Goal: Task Accomplishment & Management: Use online tool/utility

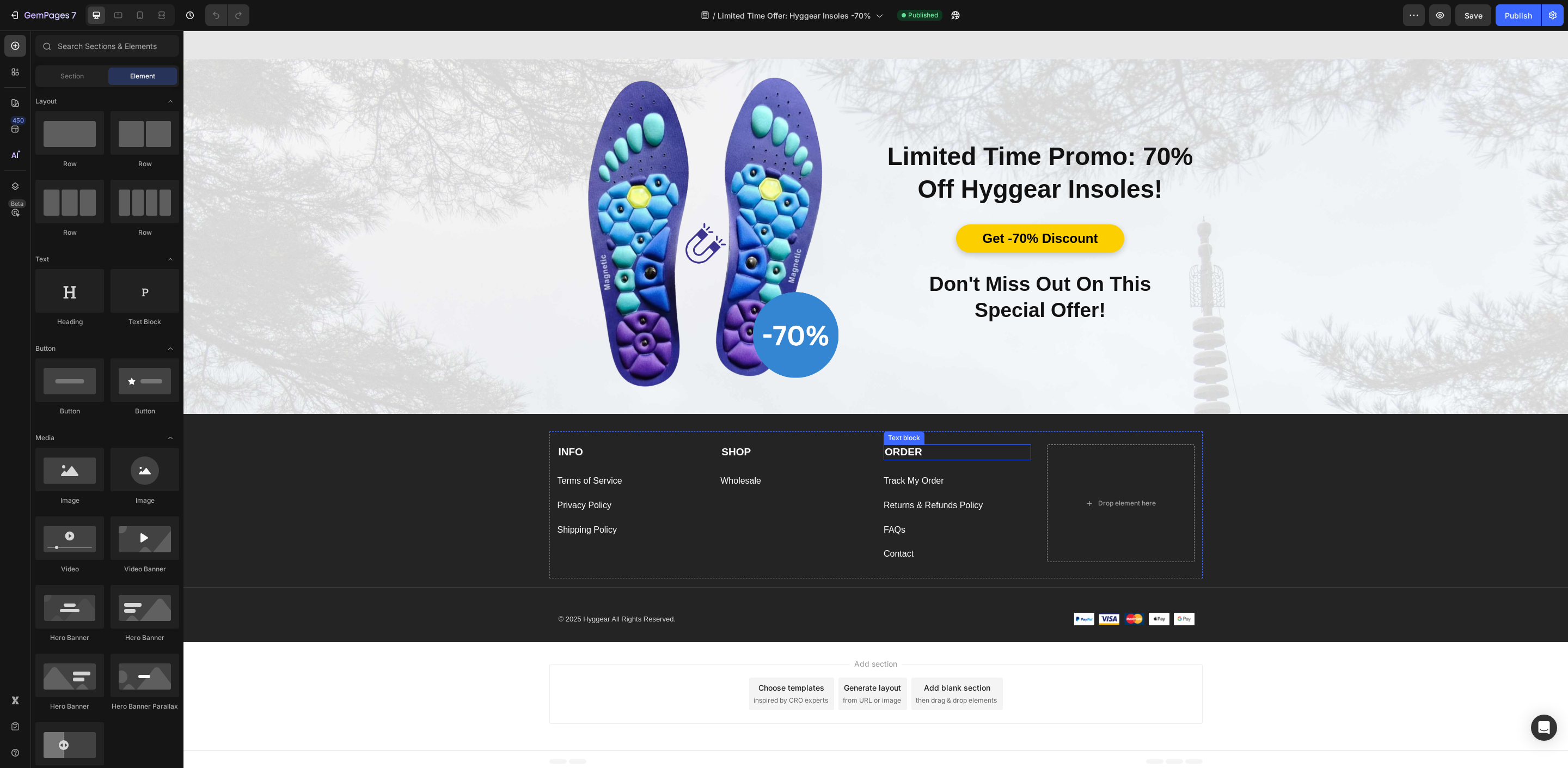
scroll to position [4469, 0]
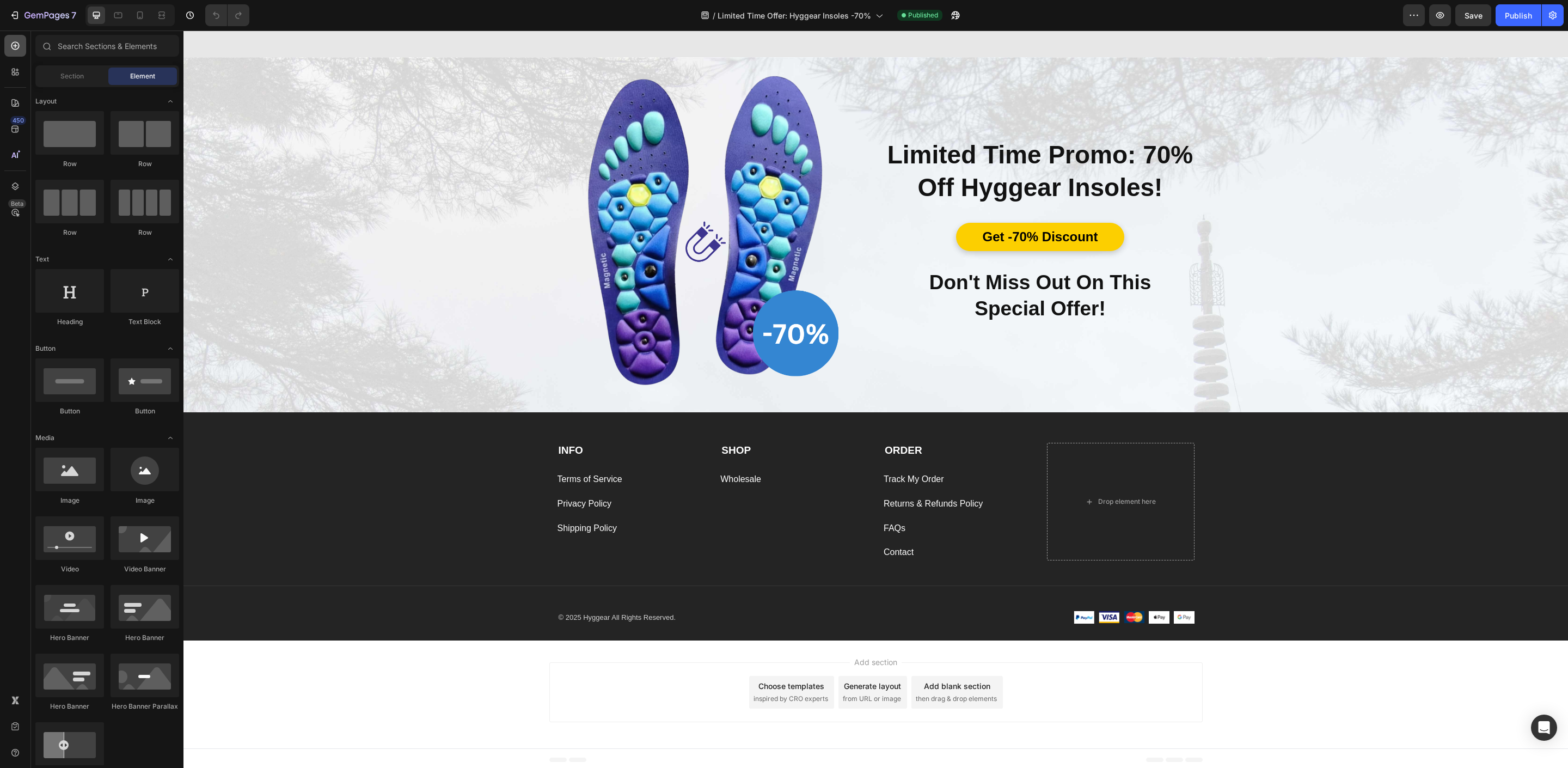
click at [11, 46] on icon at bounding box center [14, 45] width 11 height 11
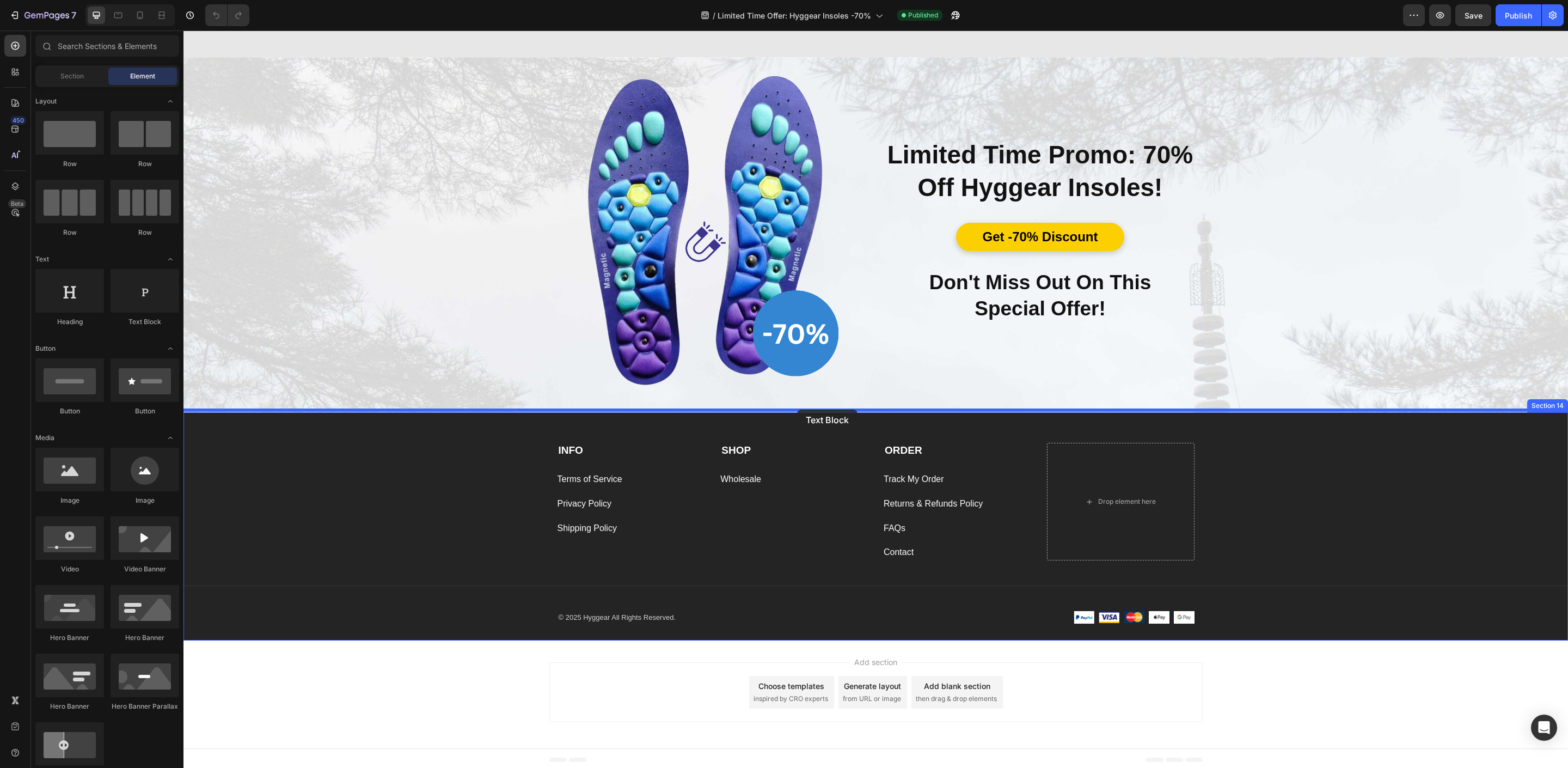
drag, startPoint x: 352, startPoint y: 330, endPoint x: 797, endPoint y: 409, distance: 452.0
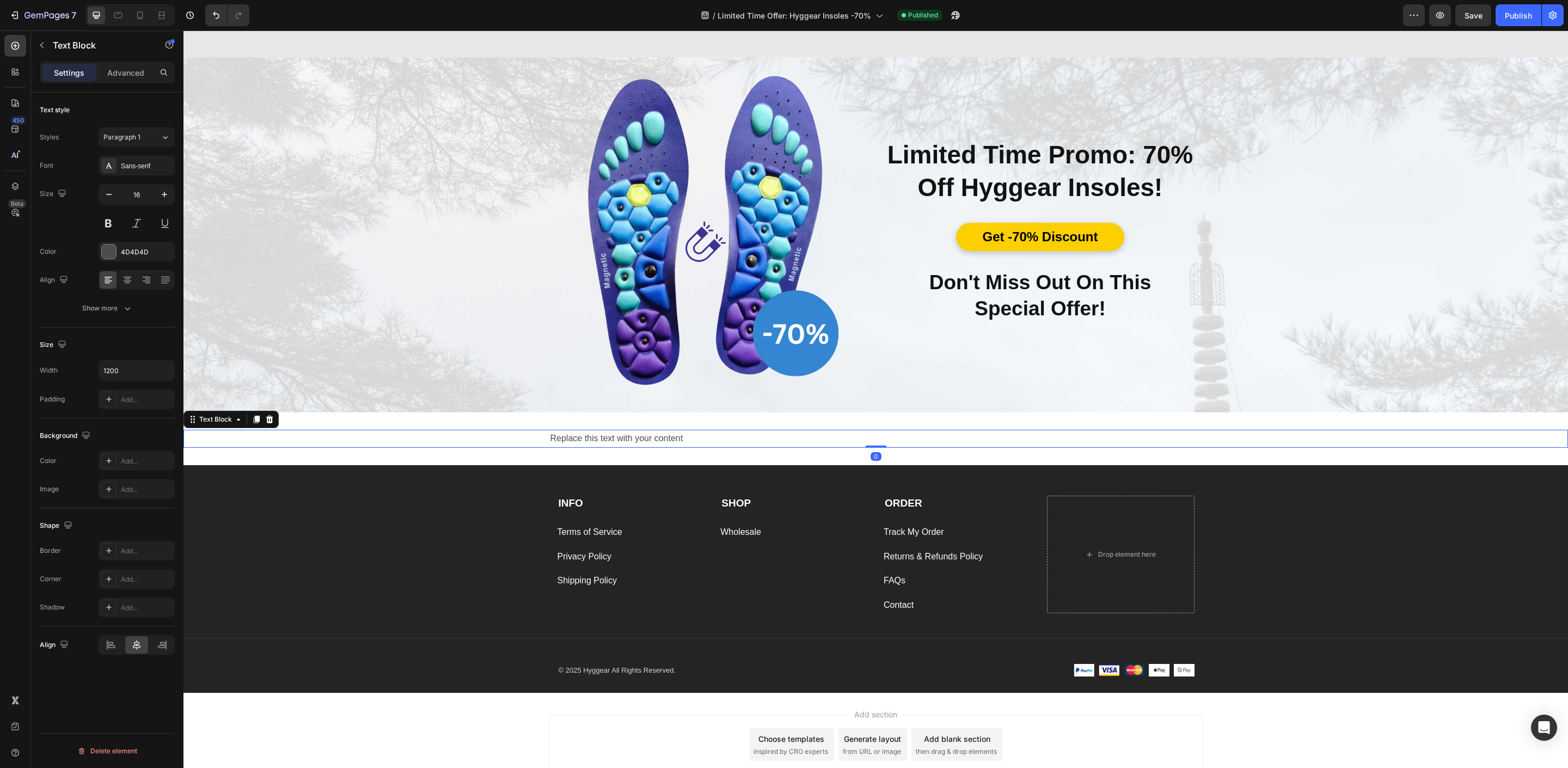
click at [676, 441] on div "Replace this text with your content" at bounding box center [876, 438] width 653 height 18
click at [676, 441] on p "Replace this text with your content" at bounding box center [876, 439] width 651 height 15
click at [451, 476] on div "INFO Text block Terms of Service Button Privacy Policy Button Shipping Policy B…" at bounding box center [876, 579] width 1385 height 228
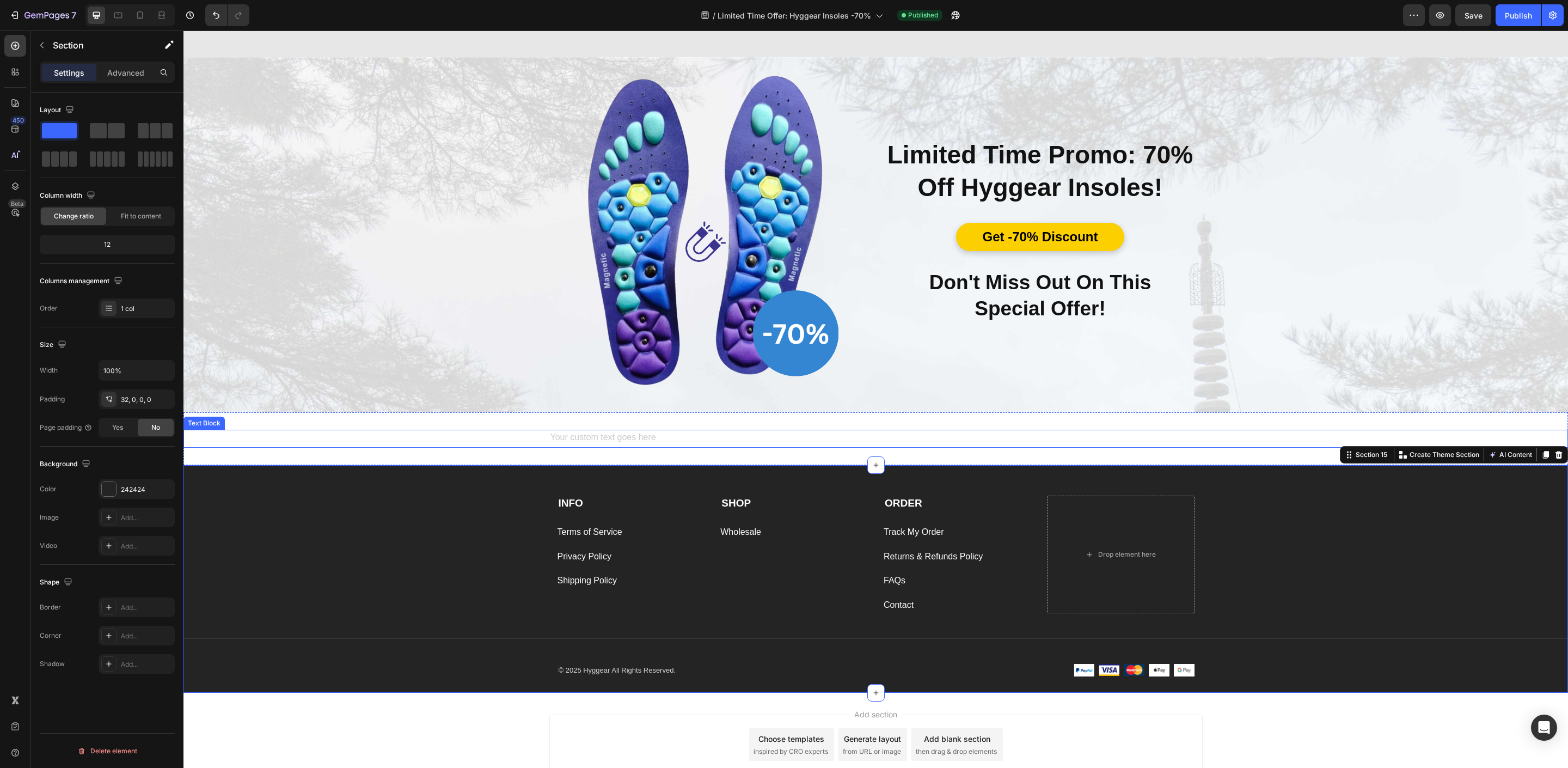
click at [487, 440] on div at bounding box center [876, 438] width 1385 height 18
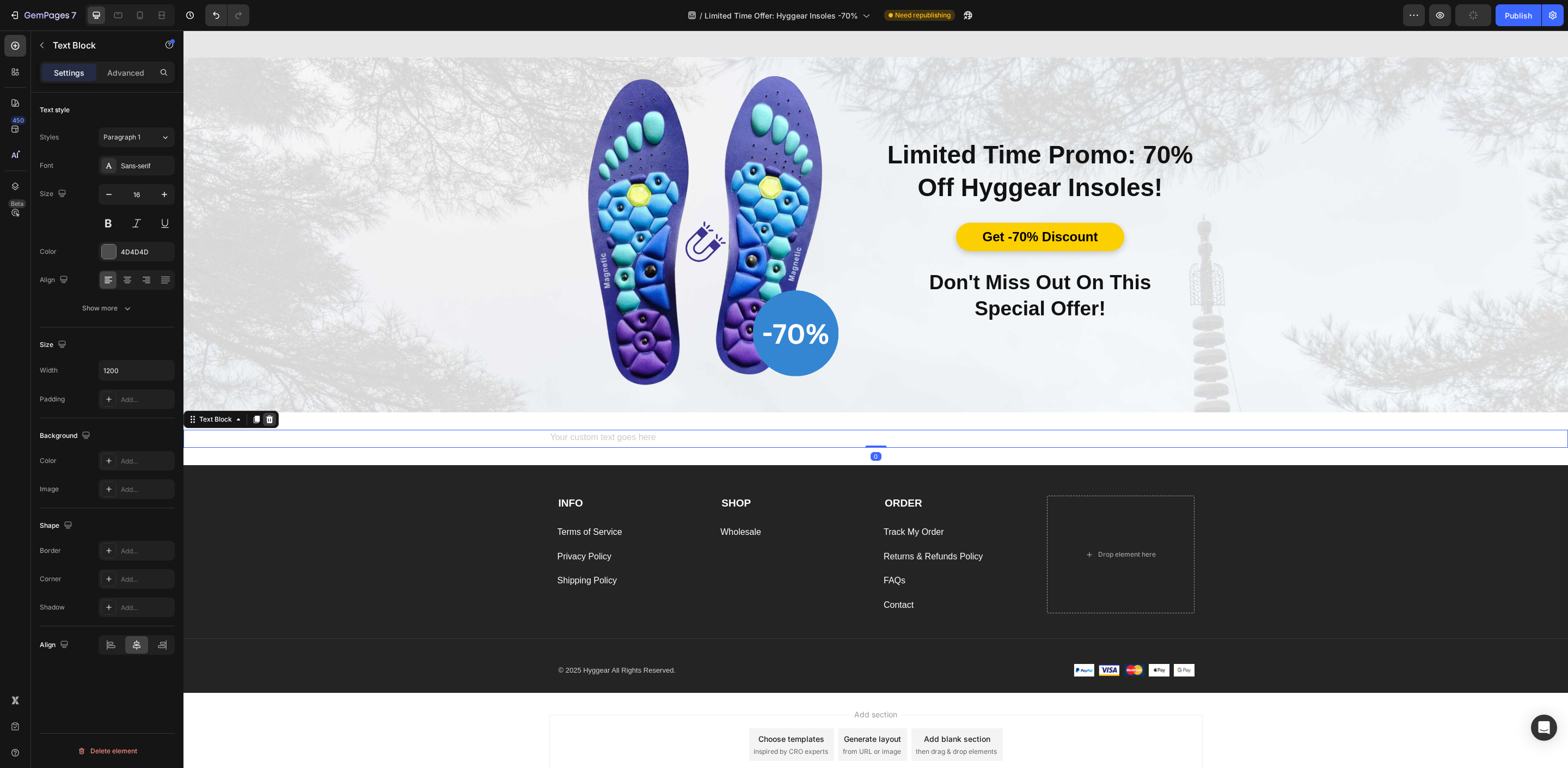
click at [267, 421] on icon at bounding box center [269, 419] width 9 height 9
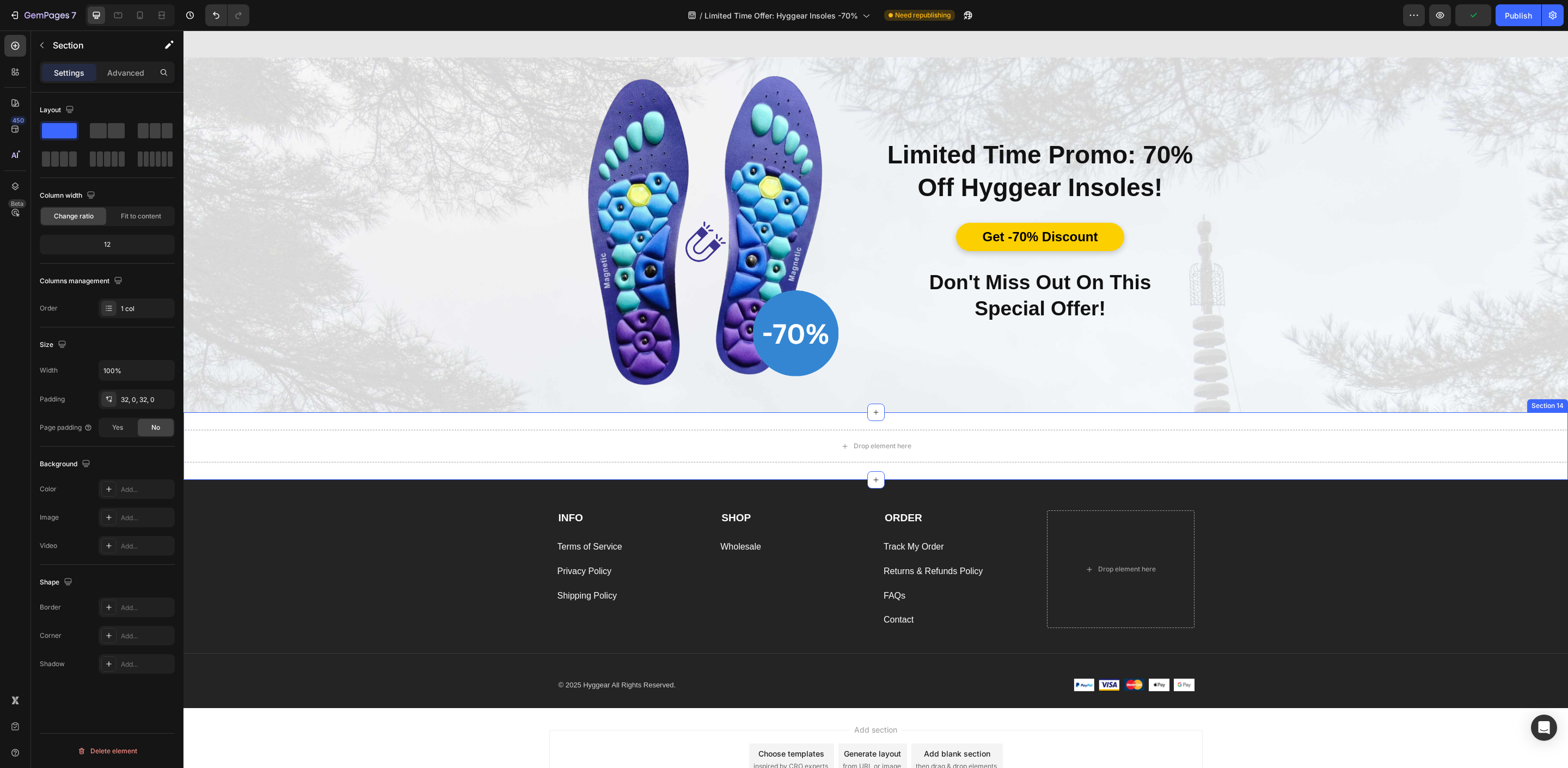
click at [446, 429] on div "Drop element here" at bounding box center [876, 446] width 1385 height 33
click at [1555, 401] on icon at bounding box center [1558, 402] width 7 height 8
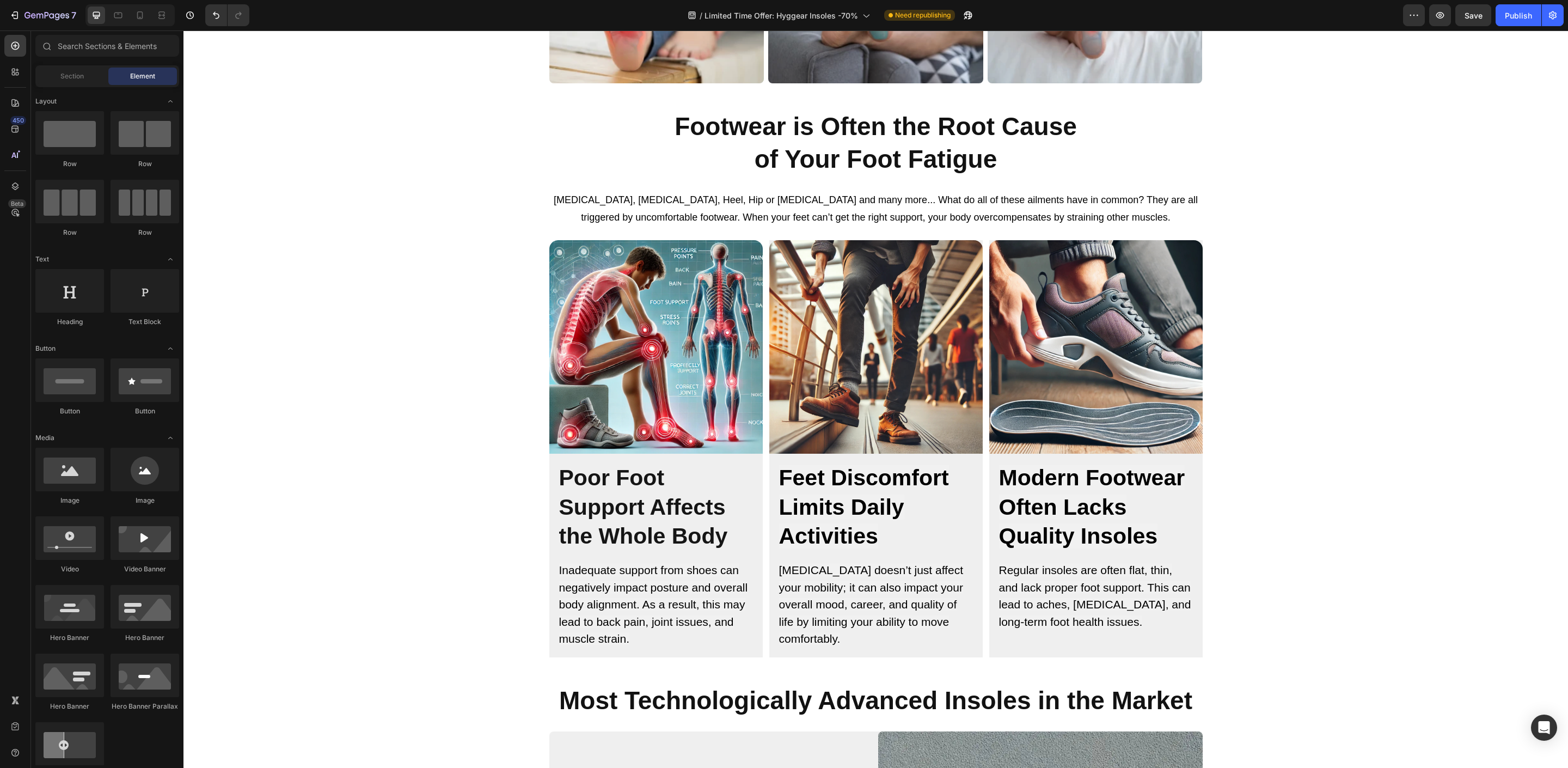
scroll to position [0, 0]
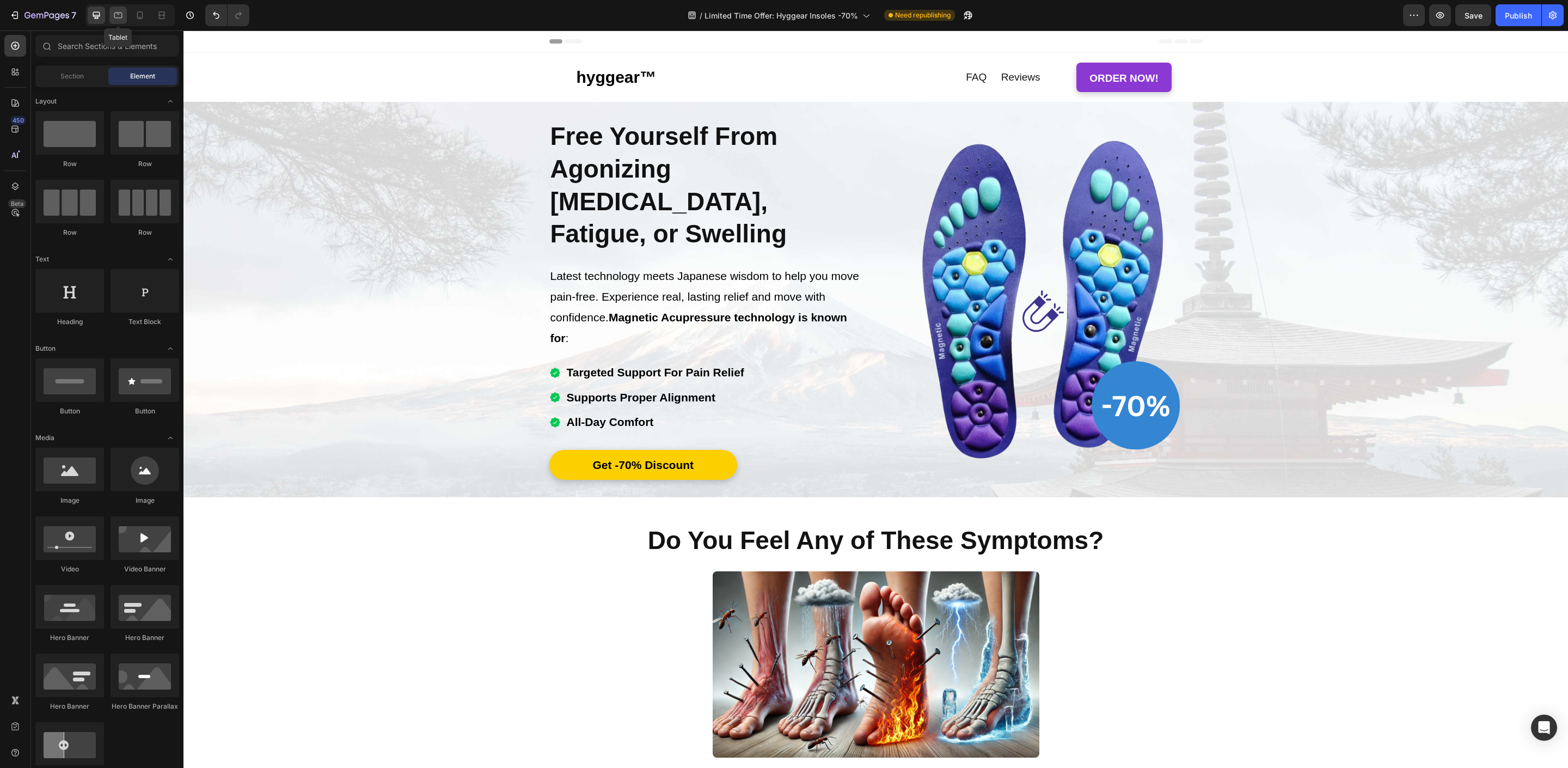
click at [111, 19] on div at bounding box center [118, 15] width 17 height 17
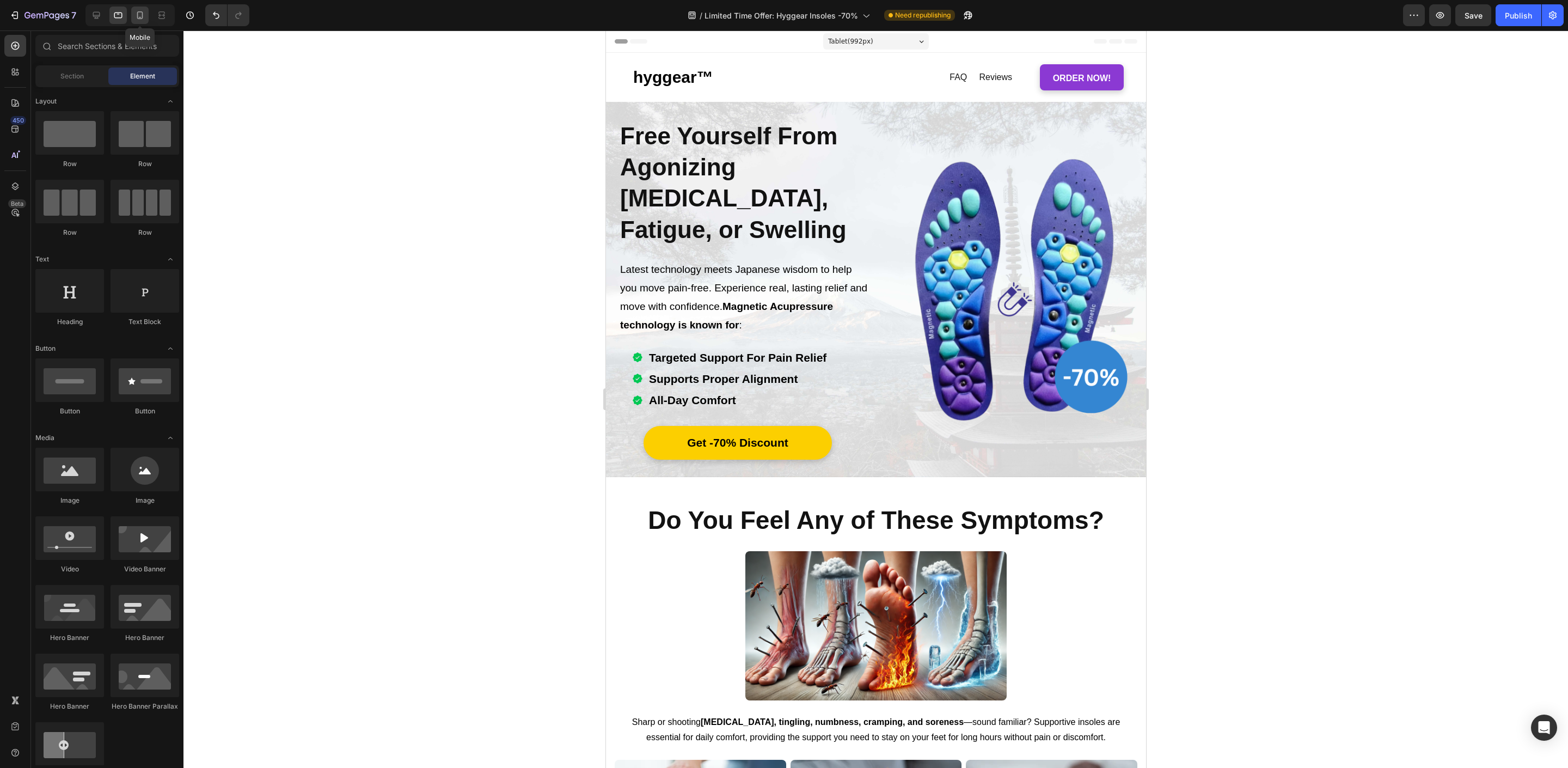
click at [147, 16] on div at bounding box center [140, 15] width 17 height 17
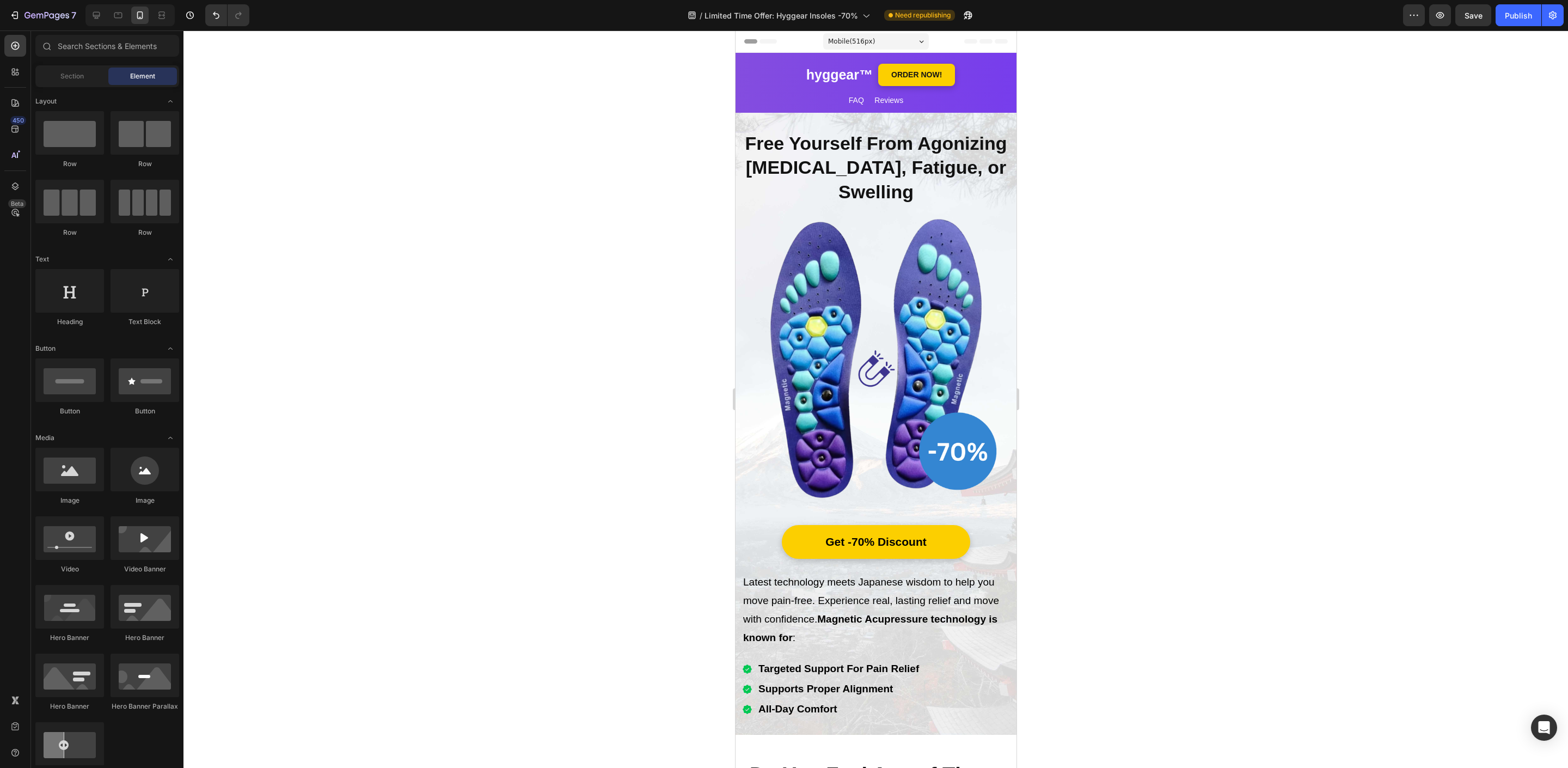
click at [90, 24] on div at bounding box center [130, 15] width 90 height 22
drag, startPoint x: 90, startPoint y: 15, endPoint x: 119, endPoint y: 35, distance: 35.2
click at [90, 15] on div at bounding box center [96, 15] width 17 height 17
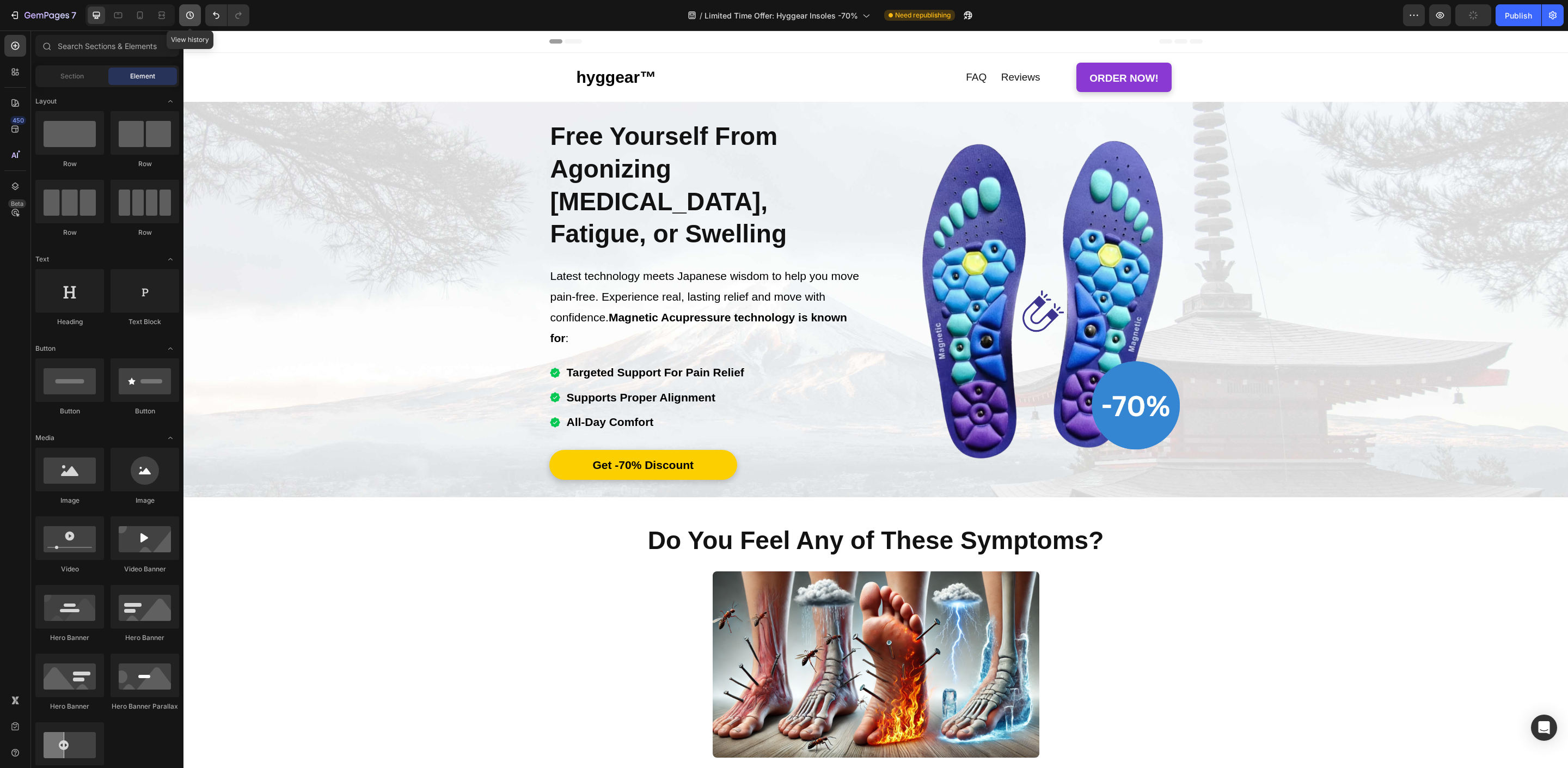
click at [191, 15] on icon "button" at bounding box center [189, 14] width 11 height 11
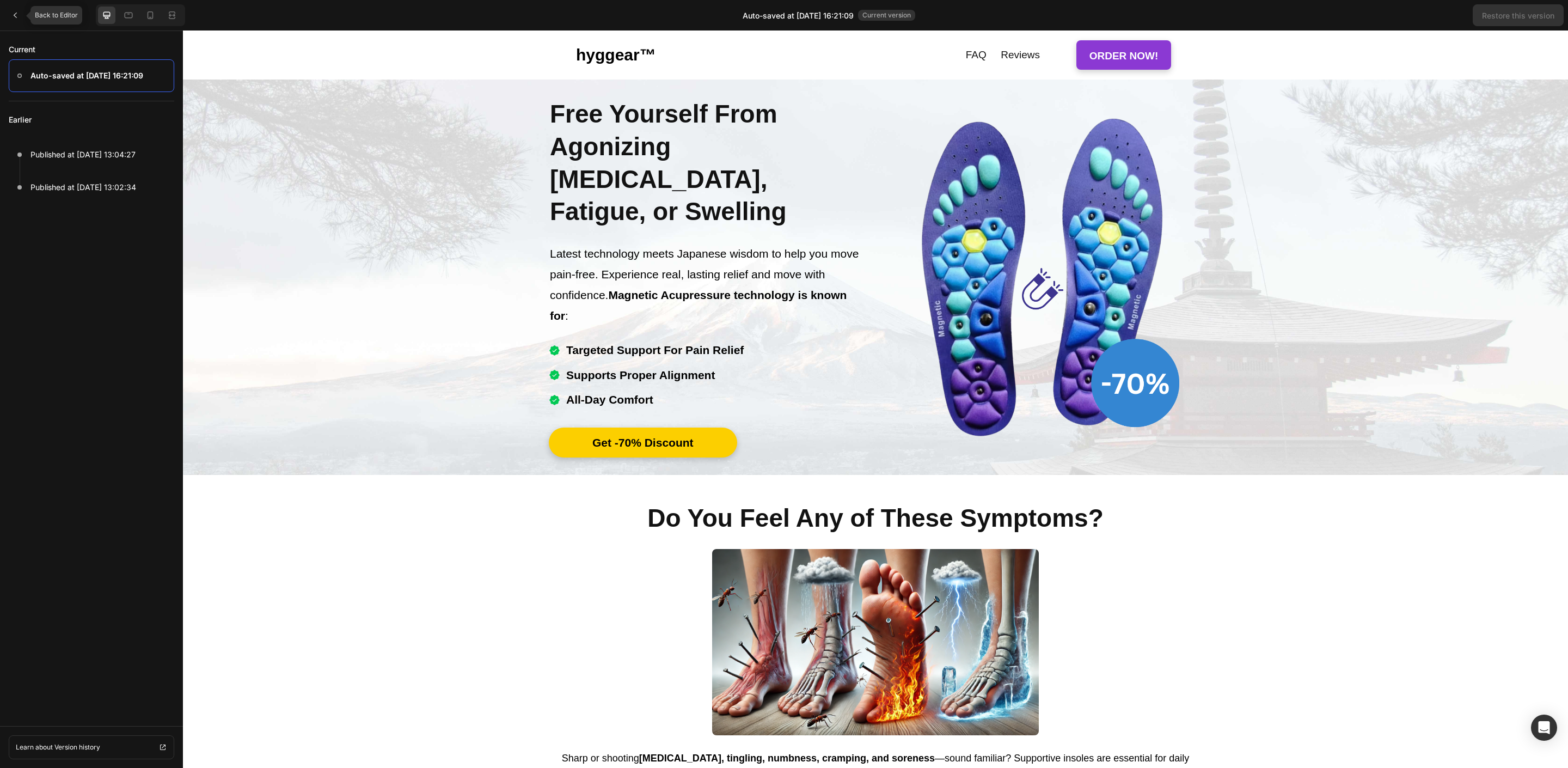
drag, startPoint x: 14, startPoint y: 20, endPoint x: 32, endPoint y: 35, distance: 23.4
click at [14, 22] on div at bounding box center [15, 15] width 22 height 22
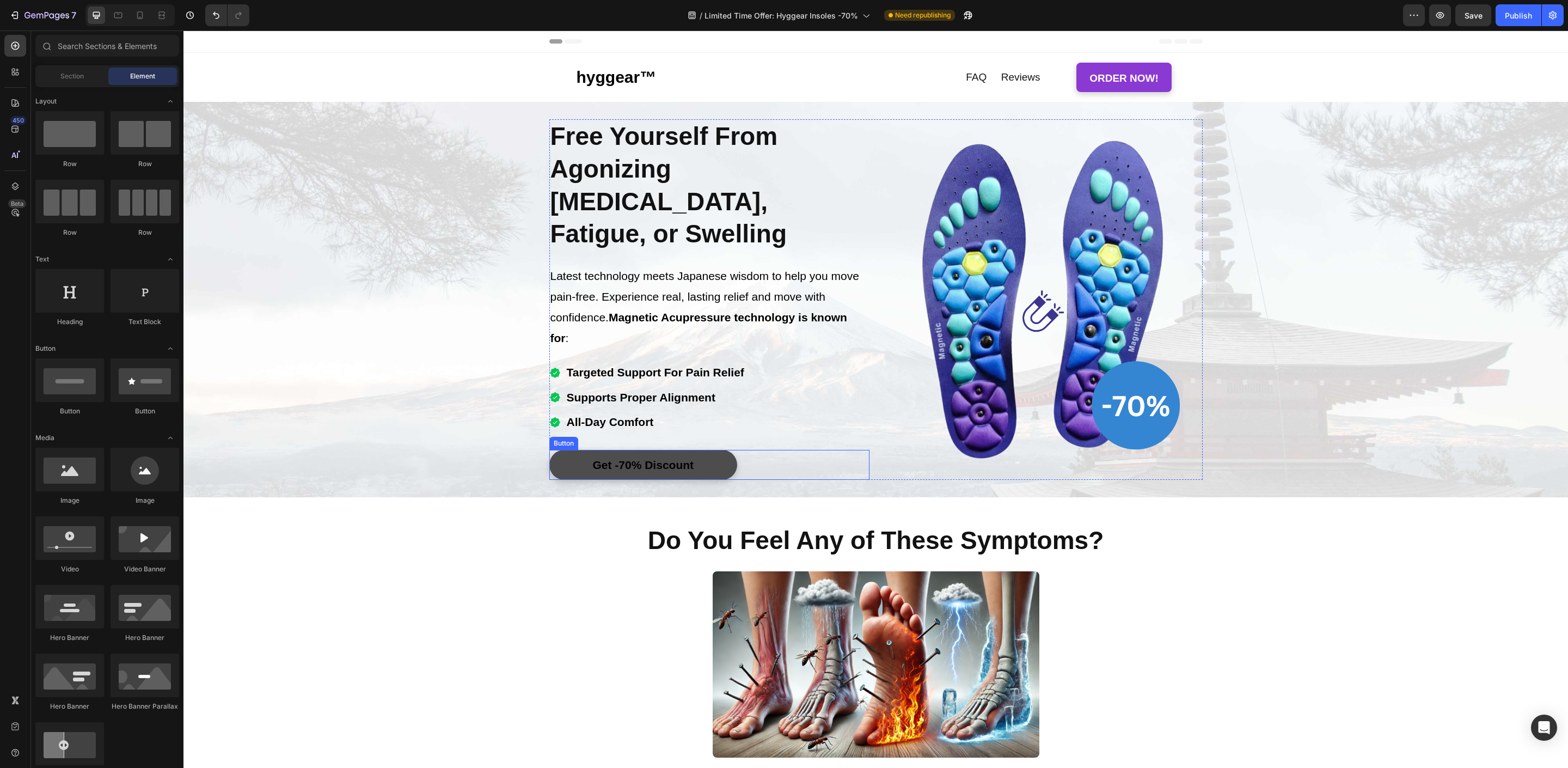
click at [722, 450] on link "Get -70% Discount" at bounding box center [643, 465] width 188 height 31
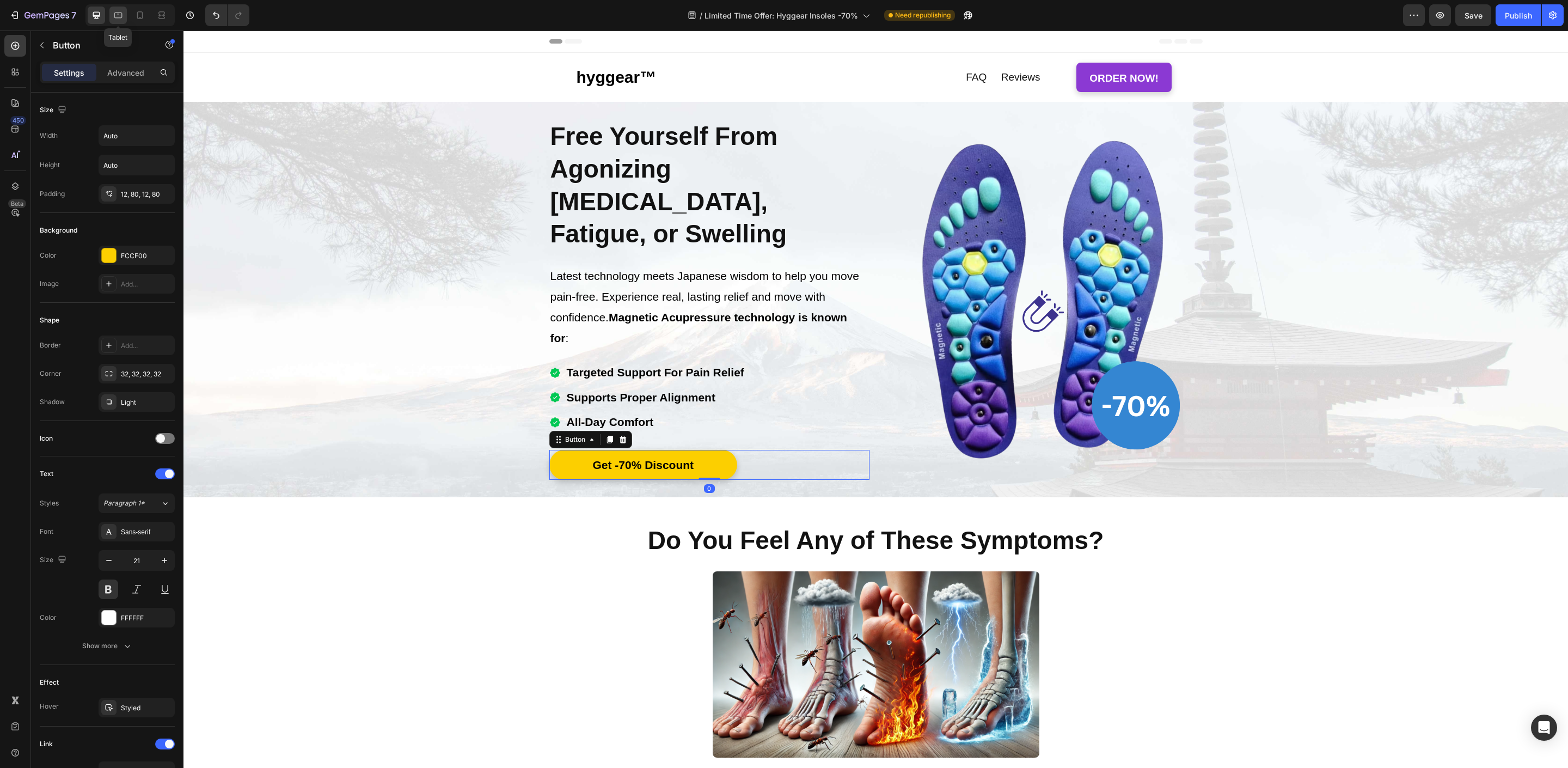
click at [122, 19] on icon at bounding box center [118, 14] width 11 height 11
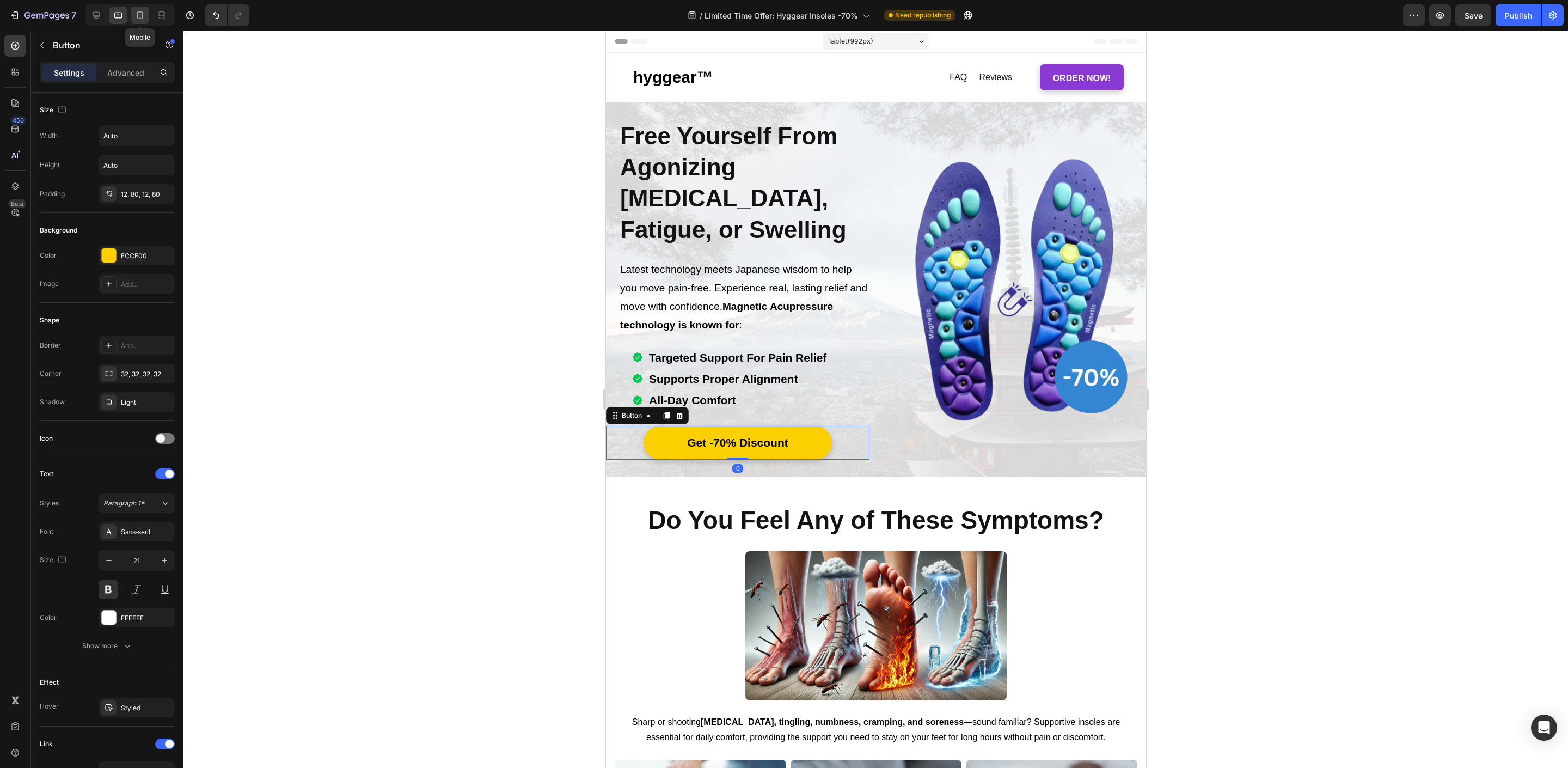
click at [140, 19] on icon at bounding box center [139, 14] width 11 height 11
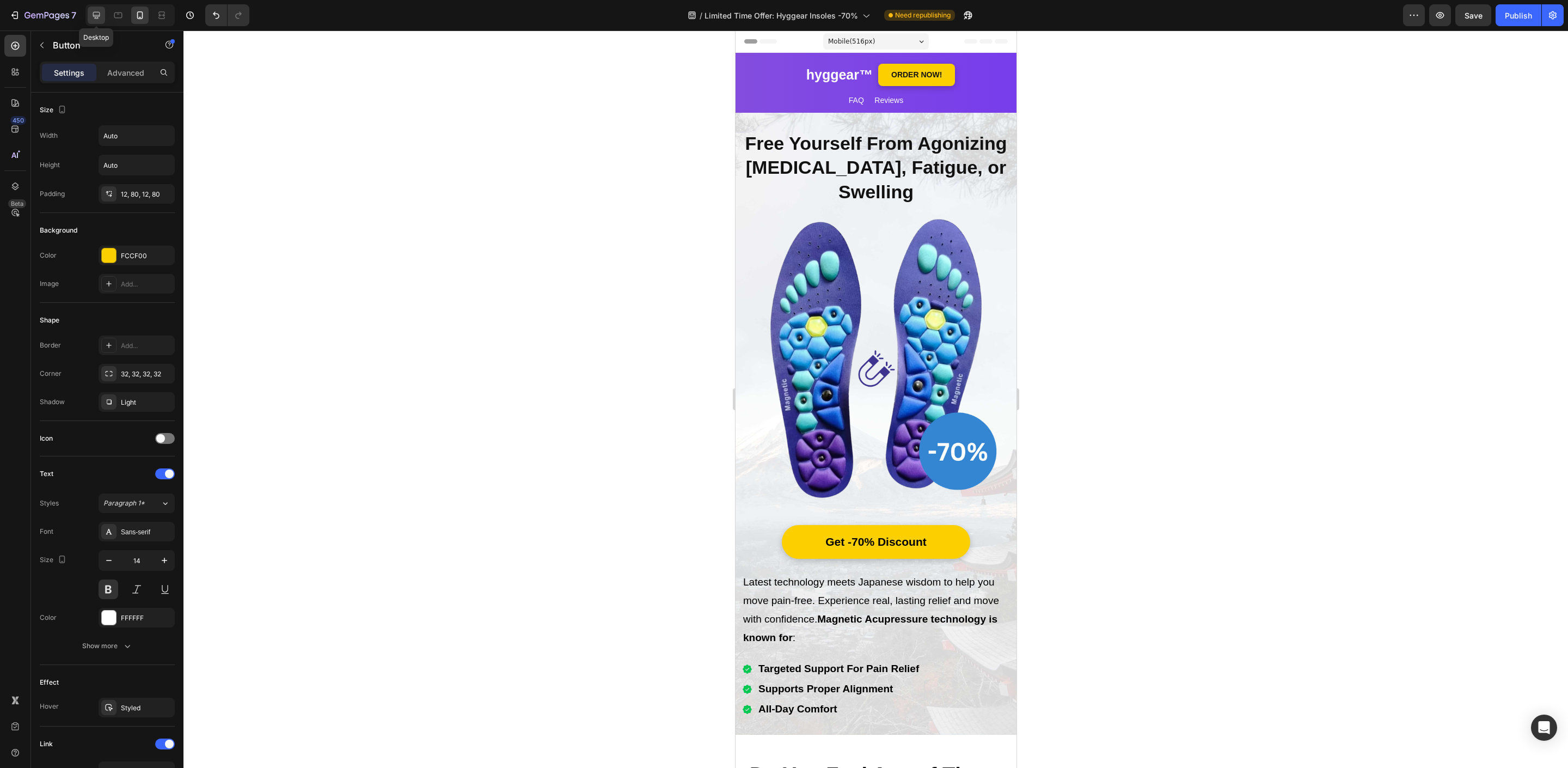
click at [94, 12] on icon at bounding box center [95, 14] width 11 height 11
type input "21"
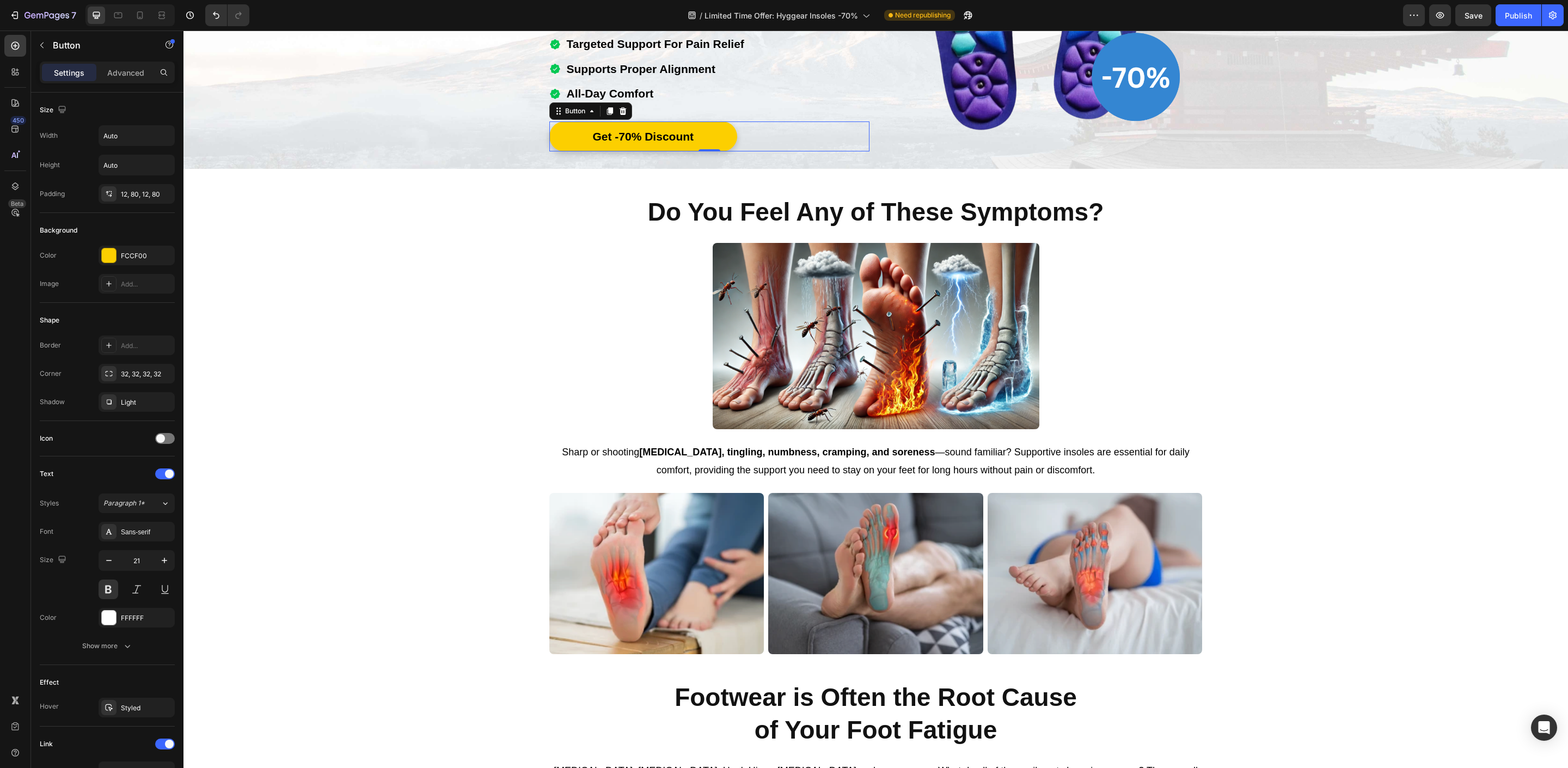
scroll to position [347, 0]
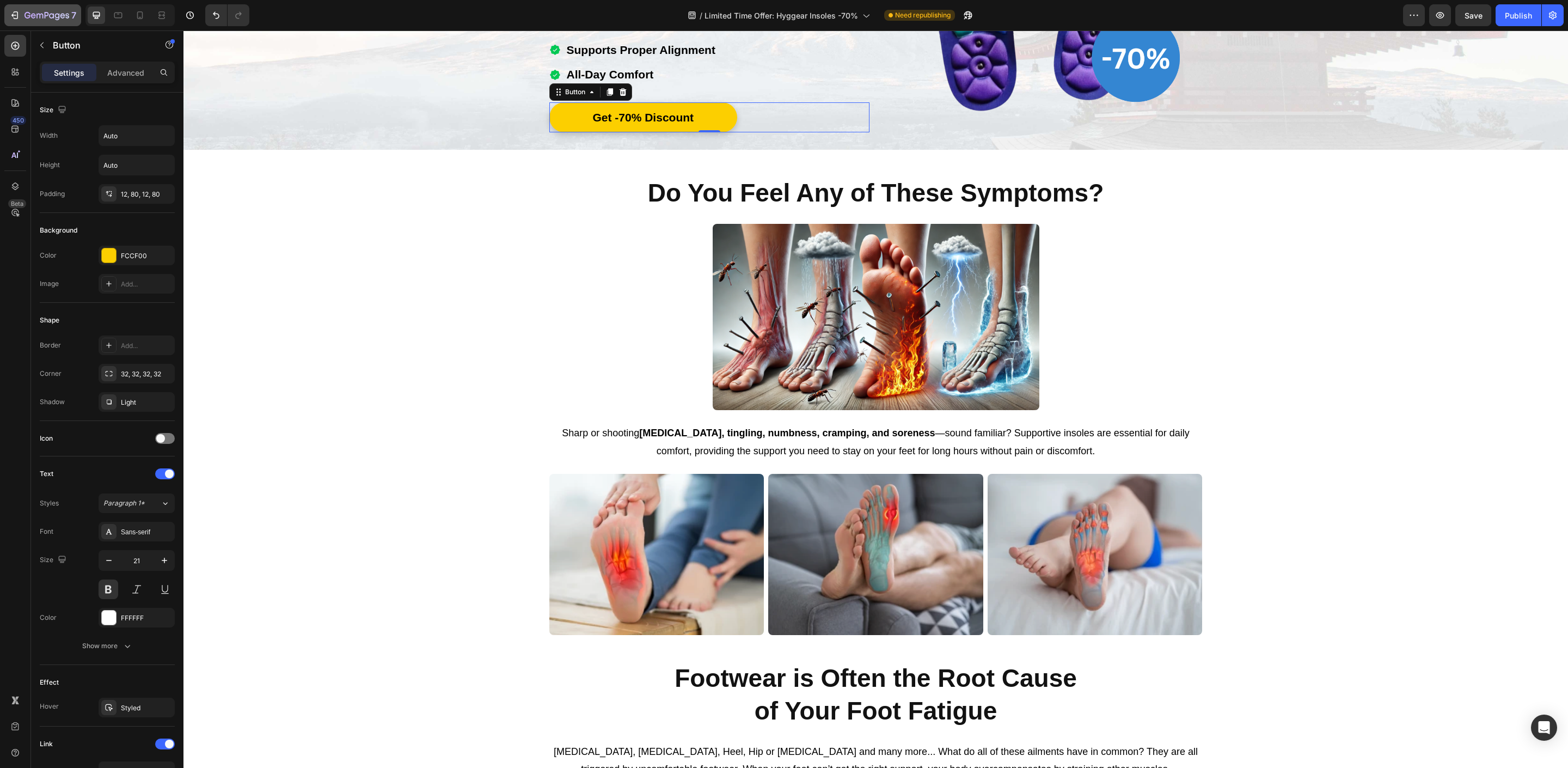
click at [48, 9] on div "7" at bounding box center [50, 15] width 52 height 14
